Goal: Information Seeking & Learning: Learn about a topic

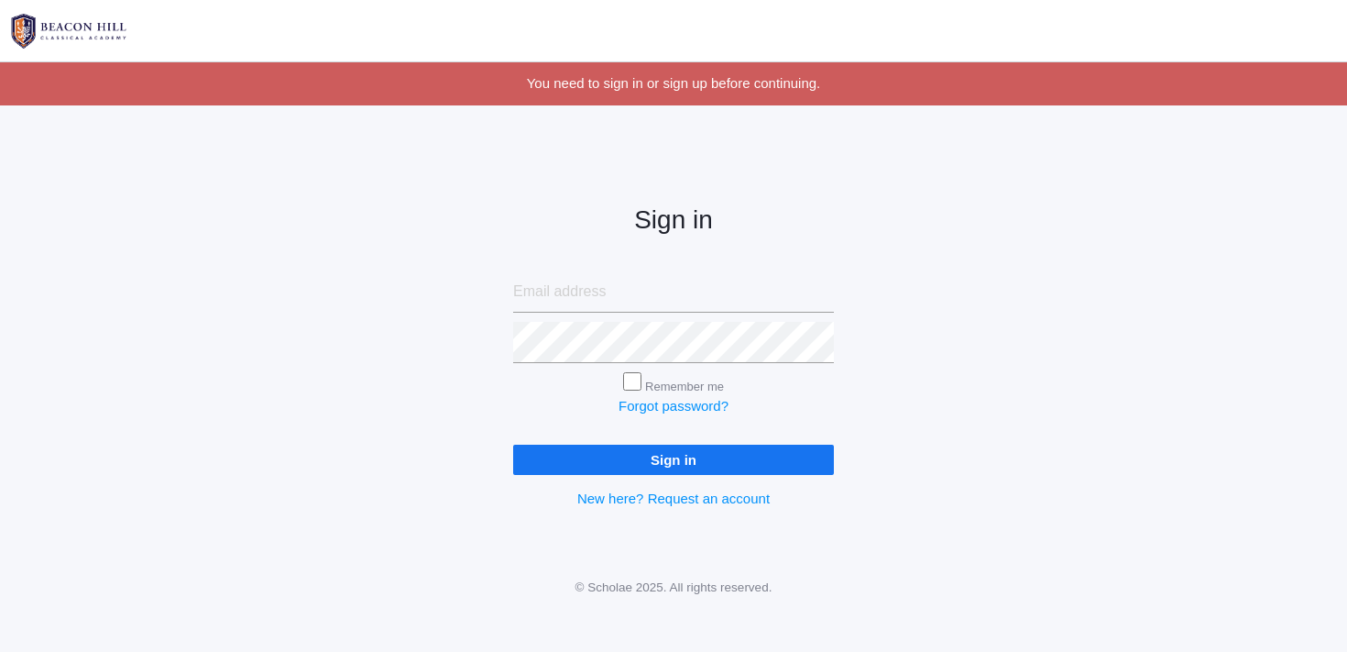
type input "[EMAIL_ADDRESS][DOMAIN_NAME]"
click at [714, 456] on input "Sign in" at bounding box center [673, 459] width 321 height 30
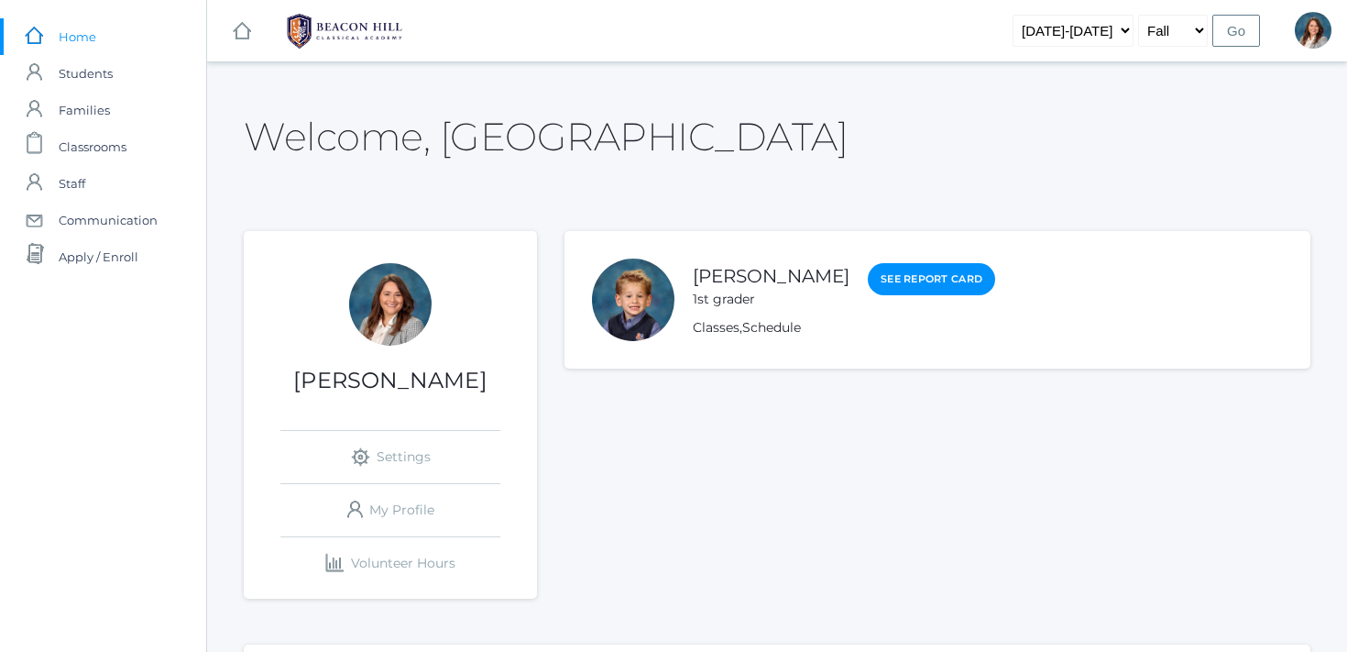
click at [714, 455] on div "Students [PERSON_NAME] 1st grader See Report Card Classes , Schedule" at bounding box center [937, 414] width 746 height 367
click at [755, 325] on link "Schedule" at bounding box center [771, 327] width 59 height 17
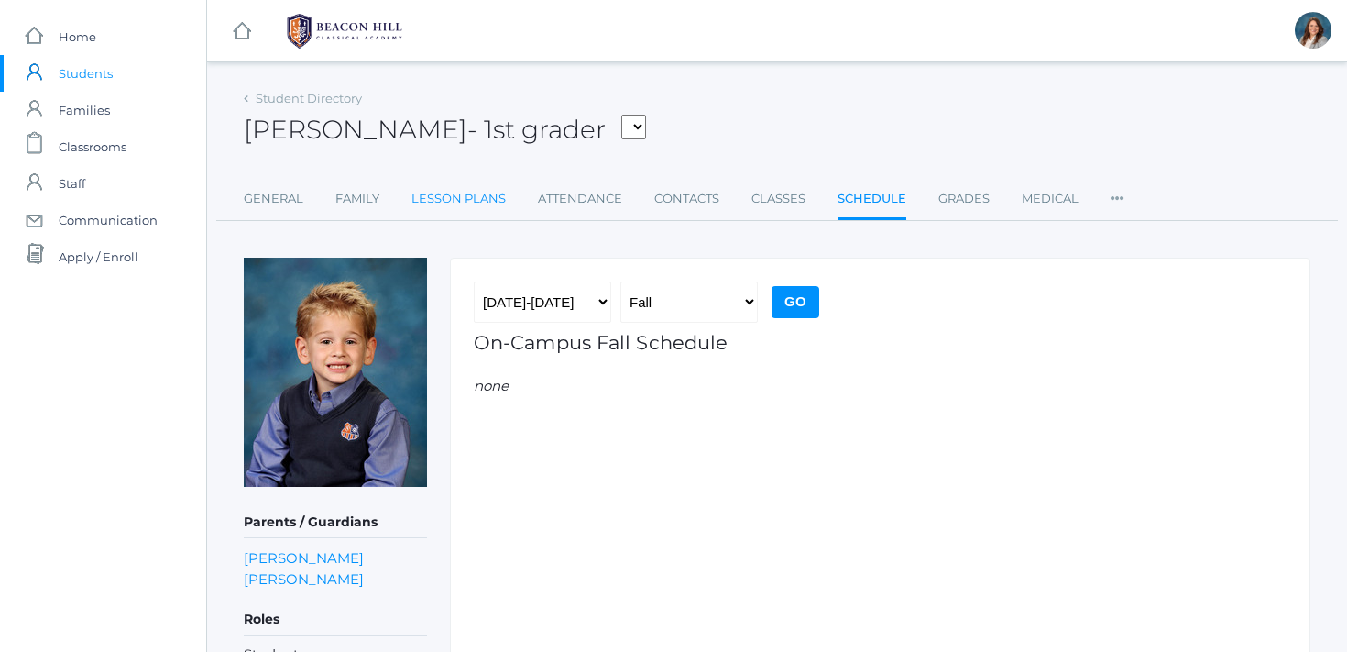
click at [446, 199] on link "Lesson Plans" at bounding box center [458, 199] width 94 height 37
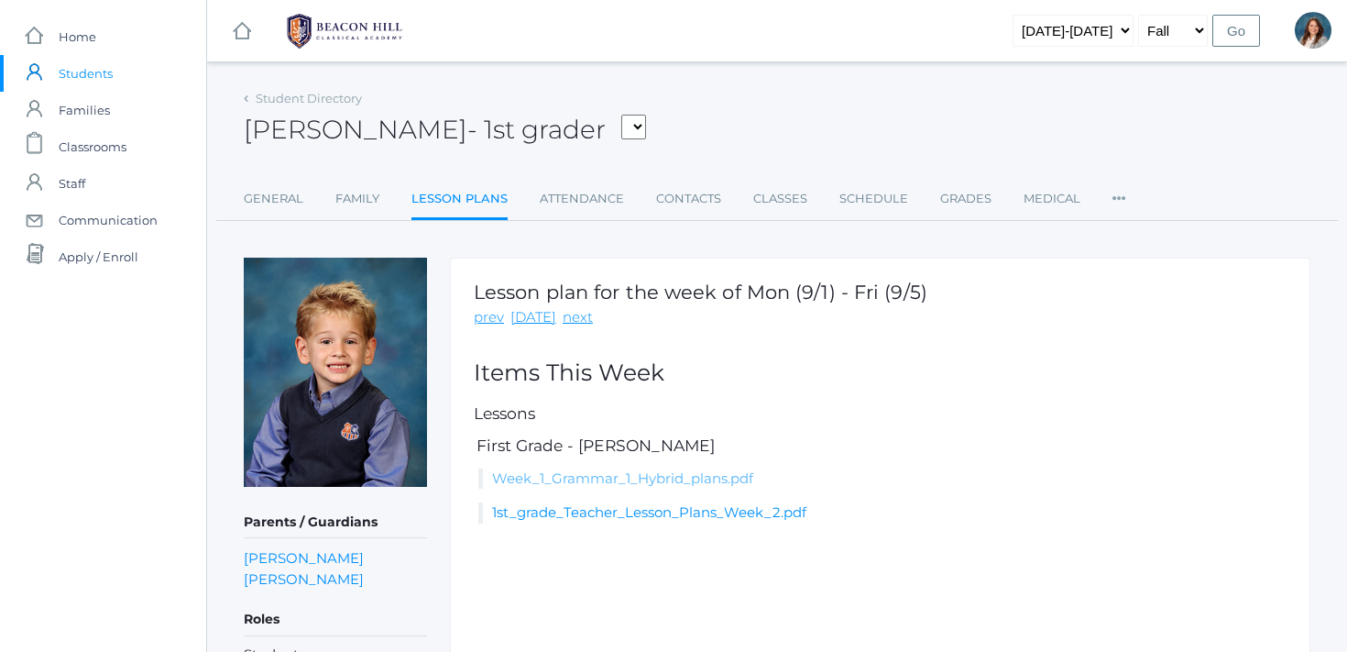
click at [638, 479] on link "Week_1_Grammar_1_Hybrid_plans.pdf" at bounding box center [622, 477] width 261 height 17
click at [572, 319] on link "next" at bounding box center [578, 317] width 30 height 21
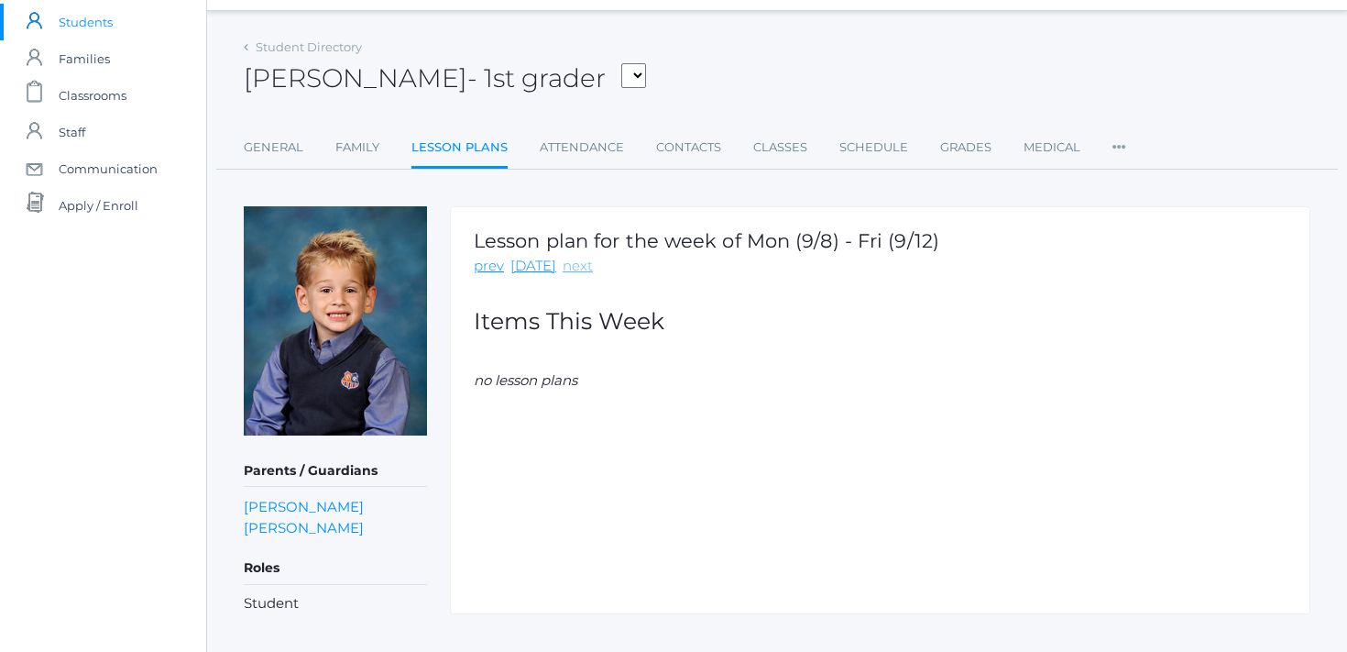
scroll to position [79, 0]
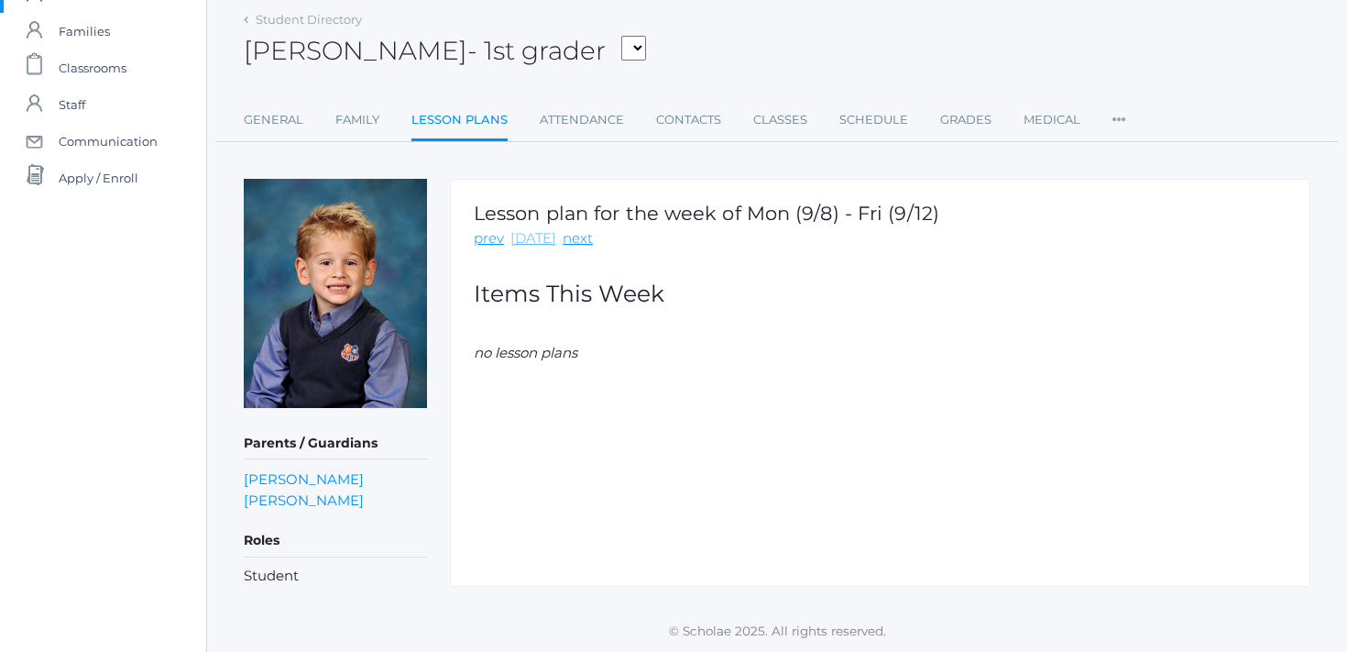
click at [520, 241] on link "[DATE]" at bounding box center [533, 238] width 46 height 21
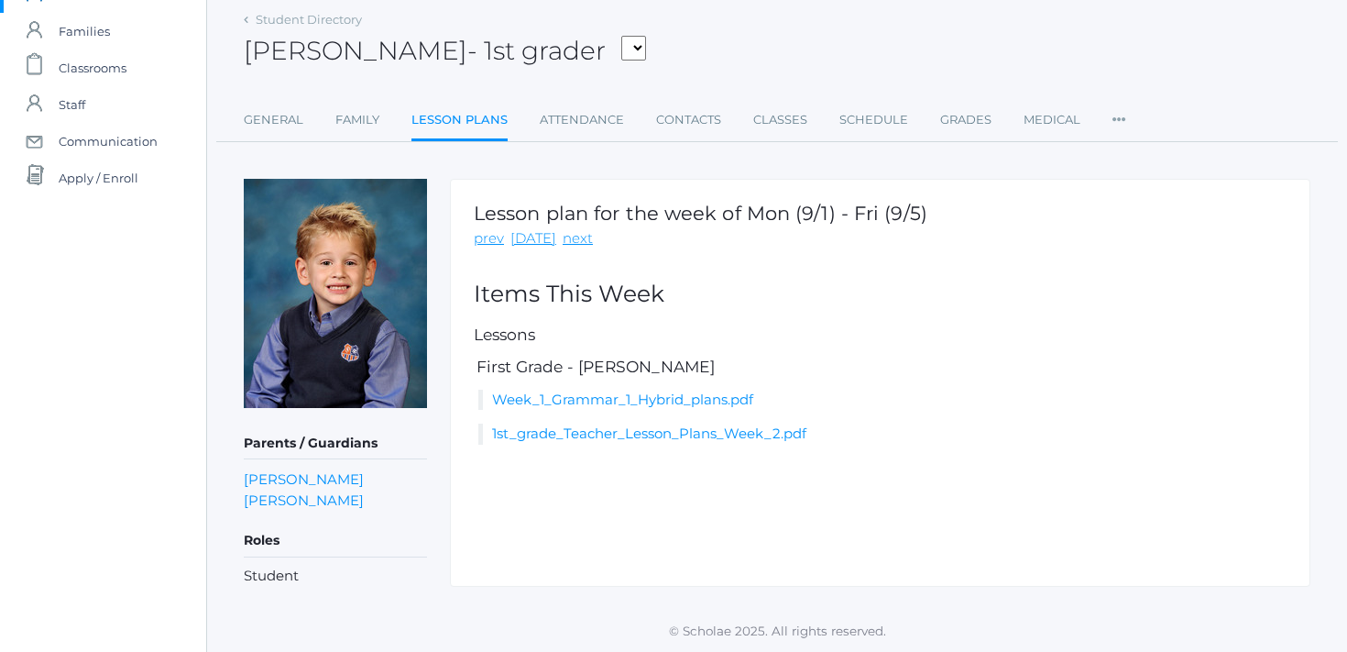
scroll to position [79, 0]
click at [280, 117] on link "General" at bounding box center [274, 120] width 60 height 37
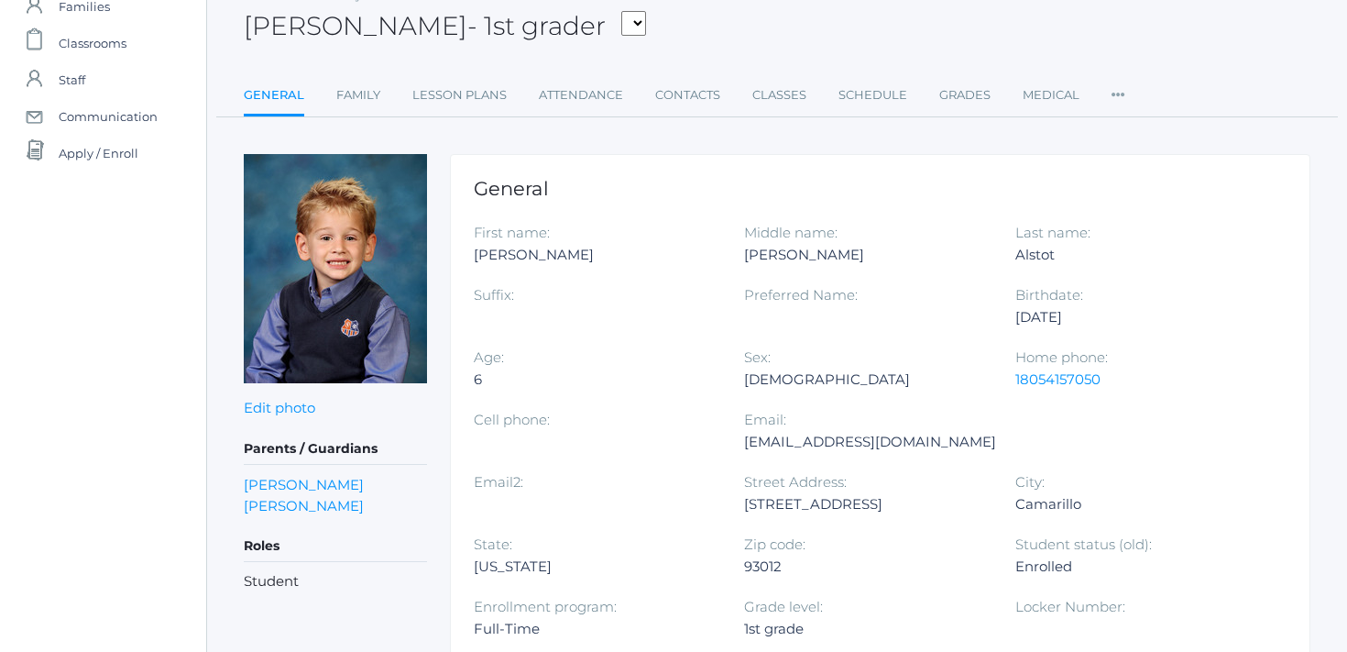
scroll to position [122, 0]
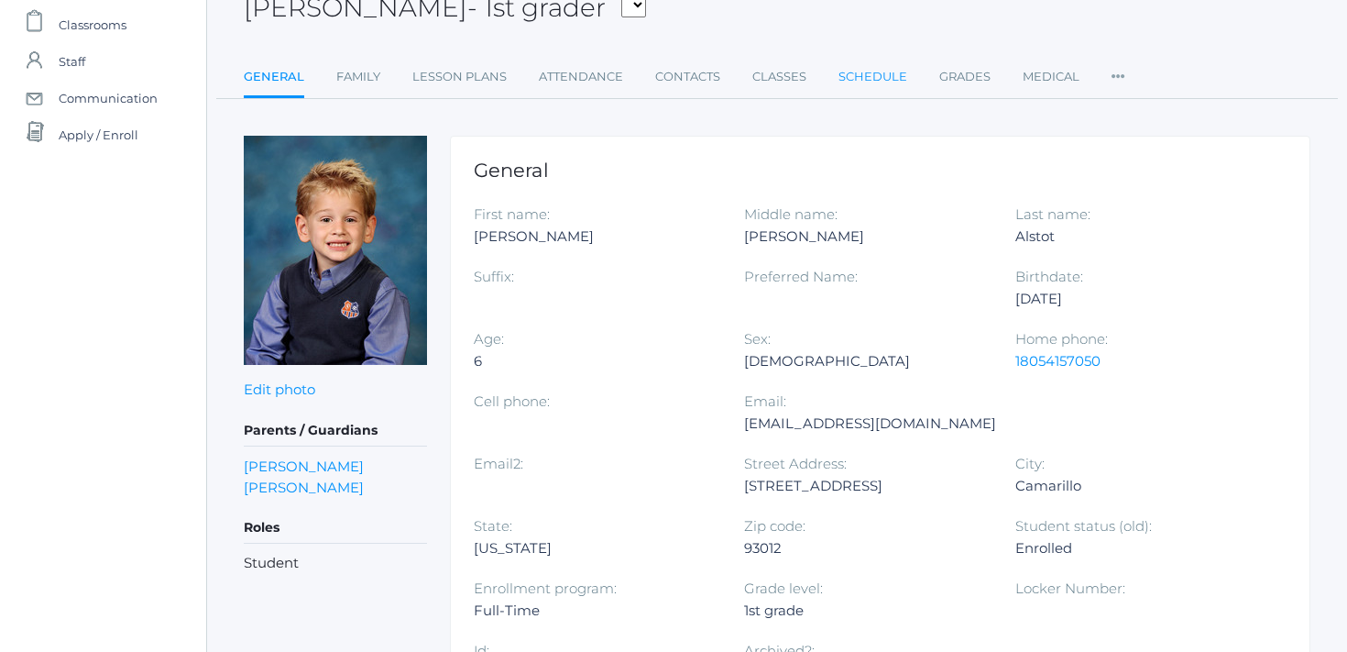
click at [869, 77] on link "Schedule" at bounding box center [872, 77] width 69 height 37
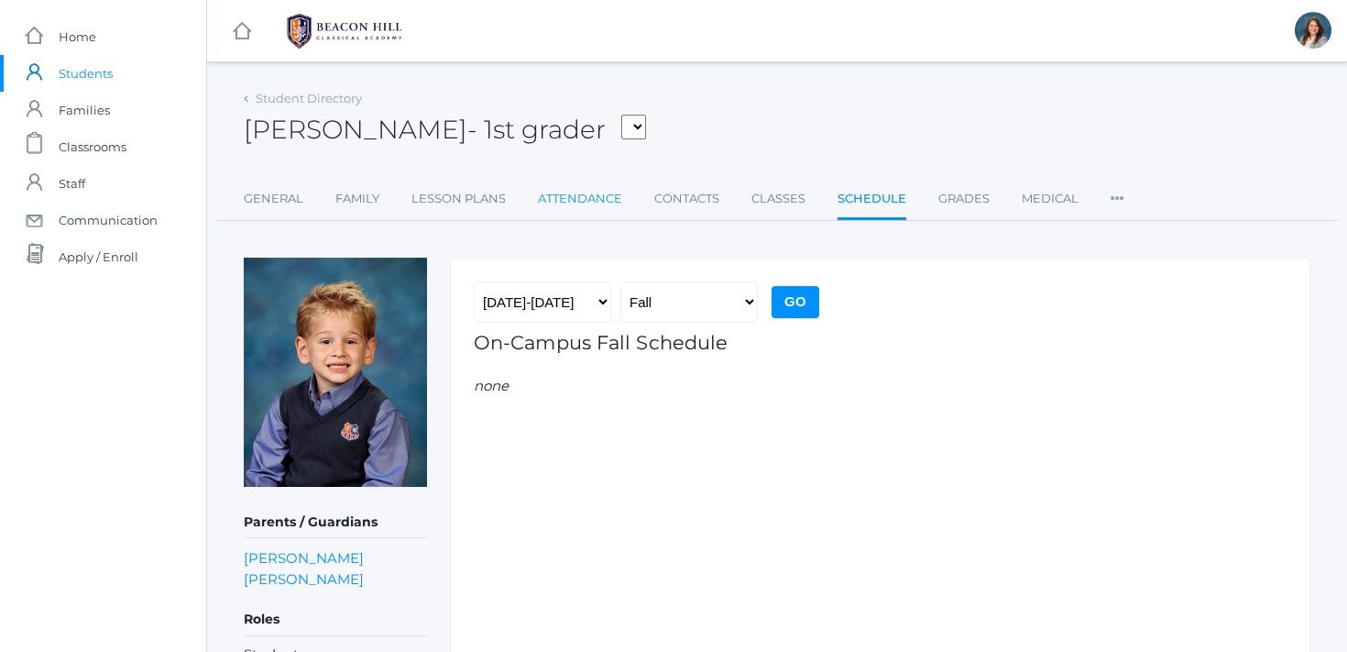
click at [582, 205] on link "Attendance" at bounding box center [580, 199] width 84 height 37
